Goal: Entertainment & Leisure: Consume media (video, audio)

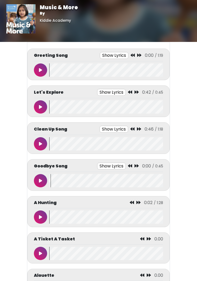
click at [42, 71] on button at bounding box center [40, 69] width 13 height 13
click at [39, 68] on button at bounding box center [40, 69] width 13 height 13
click at [52, 69] on wave at bounding box center [106, 69] width 114 height 13
click at [47, 69] on button at bounding box center [40, 69] width 13 height 13
click at [37, 69] on button at bounding box center [40, 69] width 13 height 13
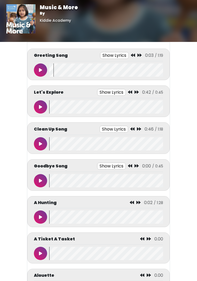
click at [51, 71] on wave at bounding box center [106, 69] width 114 height 13
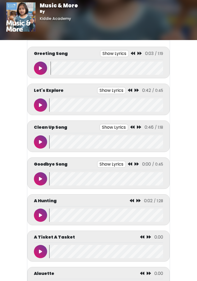
click at [40, 67] on icon at bounding box center [40, 68] width 3 height 4
click at [121, 51] on button "Show Lyrics" at bounding box center [114, 53] width 29 height 7
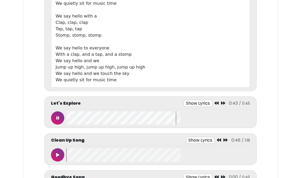
scroll to position [0, 0]
click at [57, 118] on icon at bounding box center [57, 118] width 3 height 4
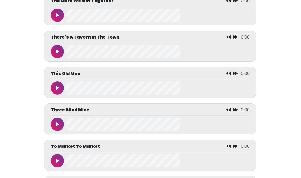
scroll to position [2567, 0]
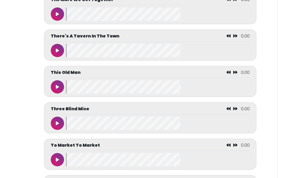
click at [57, 93] on button at bounding box center [57, 86] width 13 height 13
click at [56, 93] on button at bounding box center [57, 86] width 13 height 13
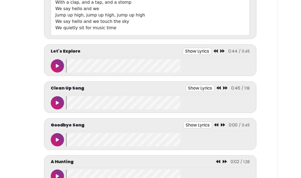
scroll to position [240, 0]
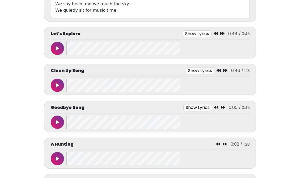
click at [58, 84] on icon at bounding box center [57, 85] width 3 height 4
click at [51, 125] on button at bounding box center [57, 121] width 13 height 13
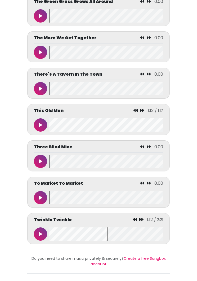
scroll to position [2519, 0]
